Goal: Task Accomplishment & Management: Use online tool/utility

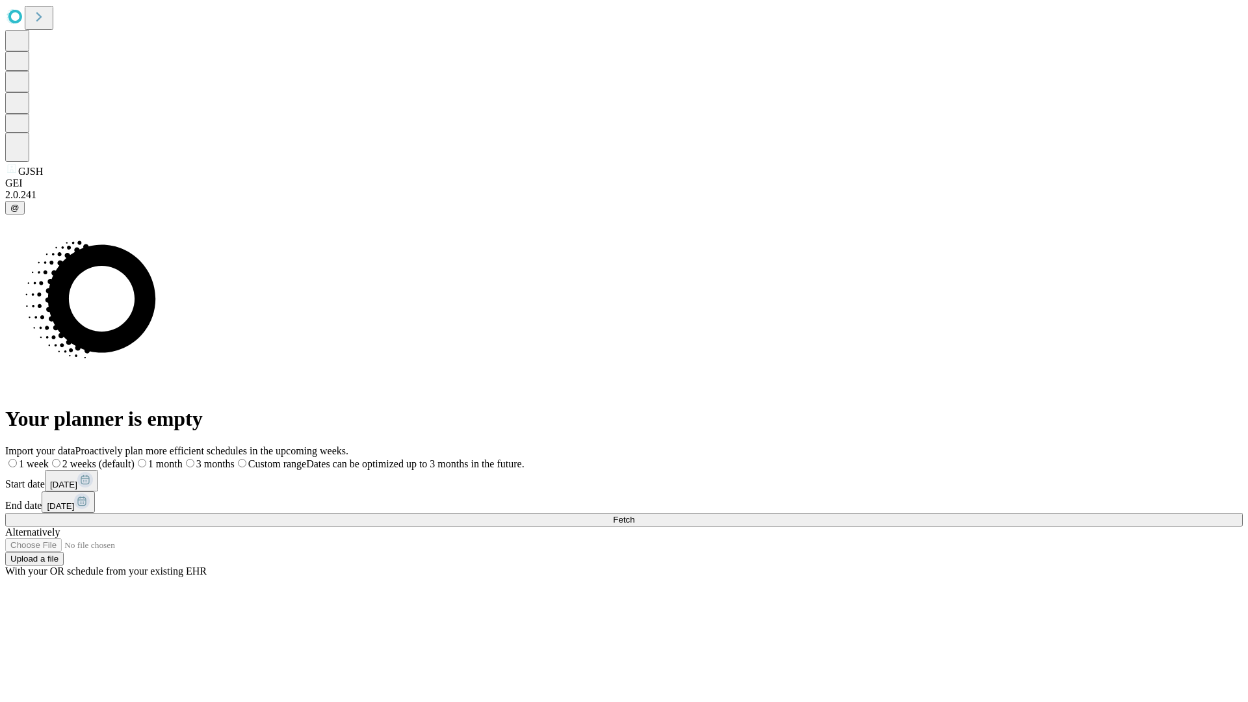
click at [635, 515] on span "Fetch" at bounding box center [623, 520] width 21 height 10
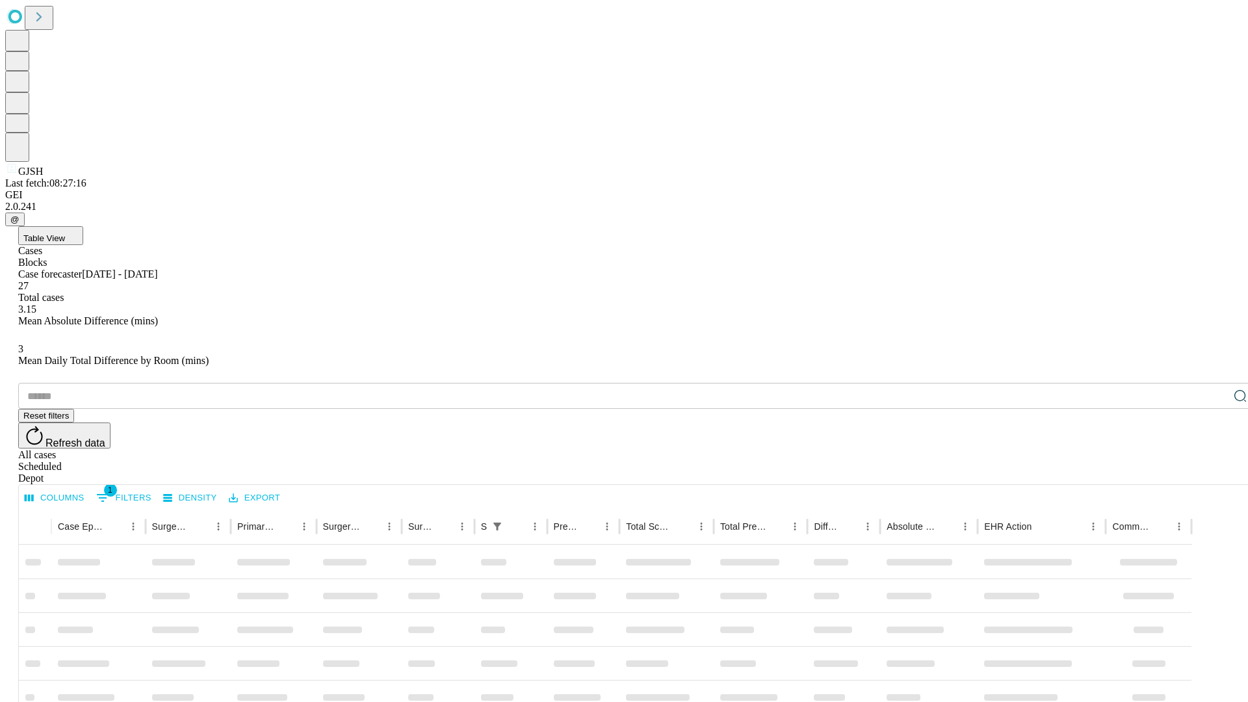
click at [1215, 473] on div "Depot" at bounding box center [637, 479] width 1238 height 12
